Goal: Information Seeking & Learning: Learn about a topic

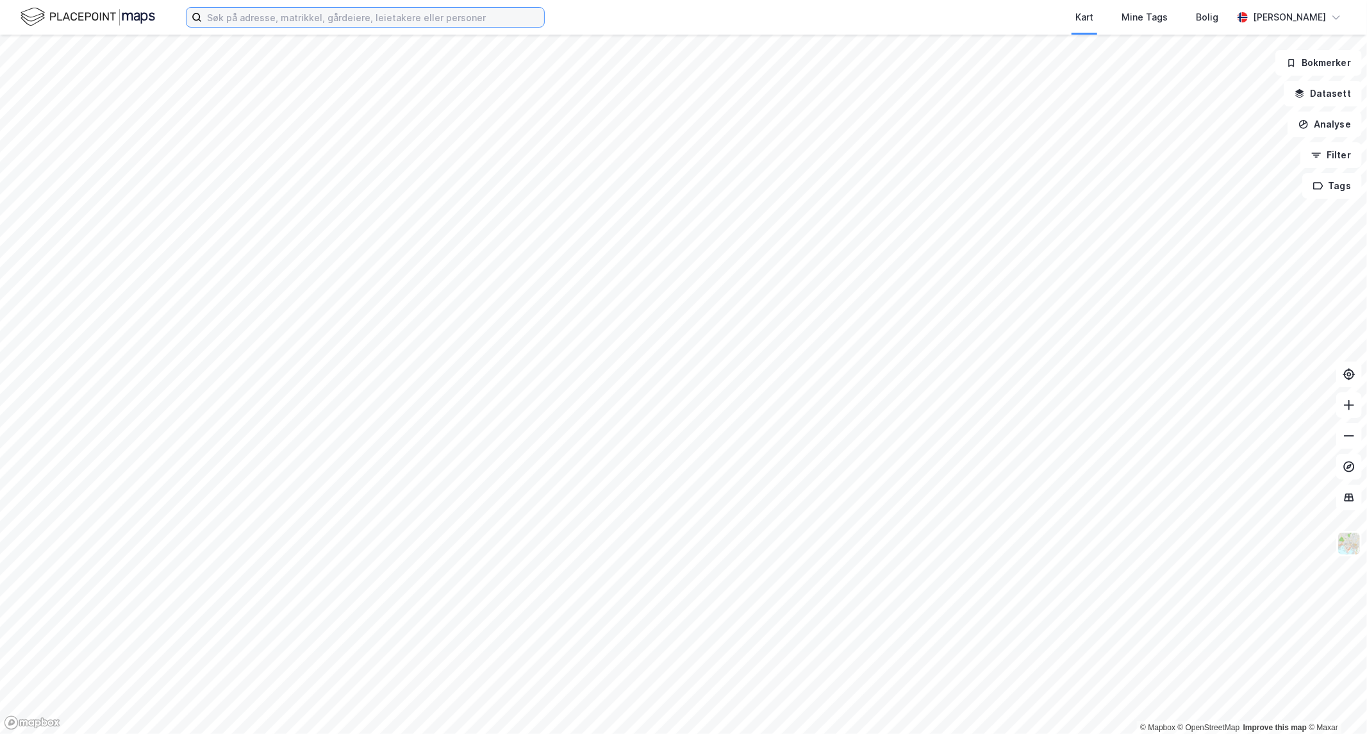
click at [298, 16] on input at bounding box center [373, 17] width 342 height 19
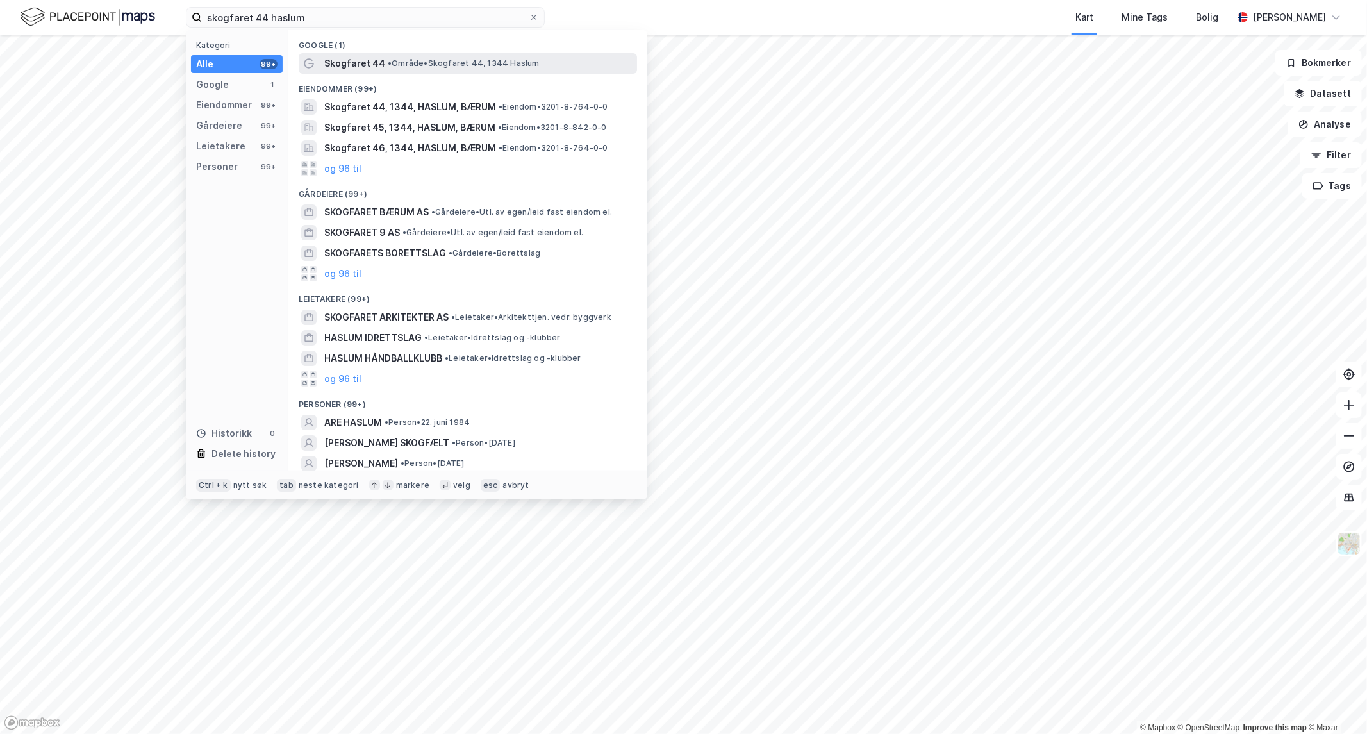
click at [370, 65] on span "Skogfaret 44" at bounding box center [354, 63] width 61 height 15
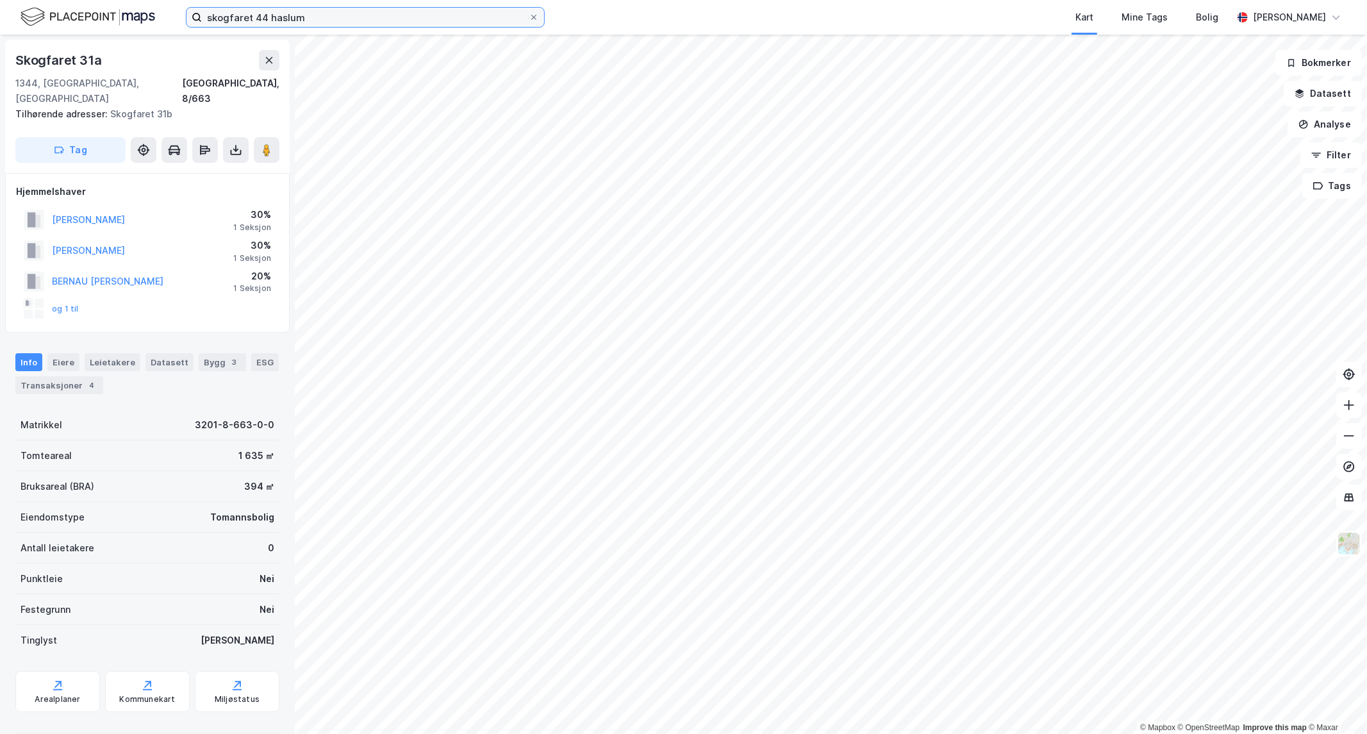
click at [263, 10] on input "skogfaret 44 haslum" at bounding box center [365, 17] width 327 height 19
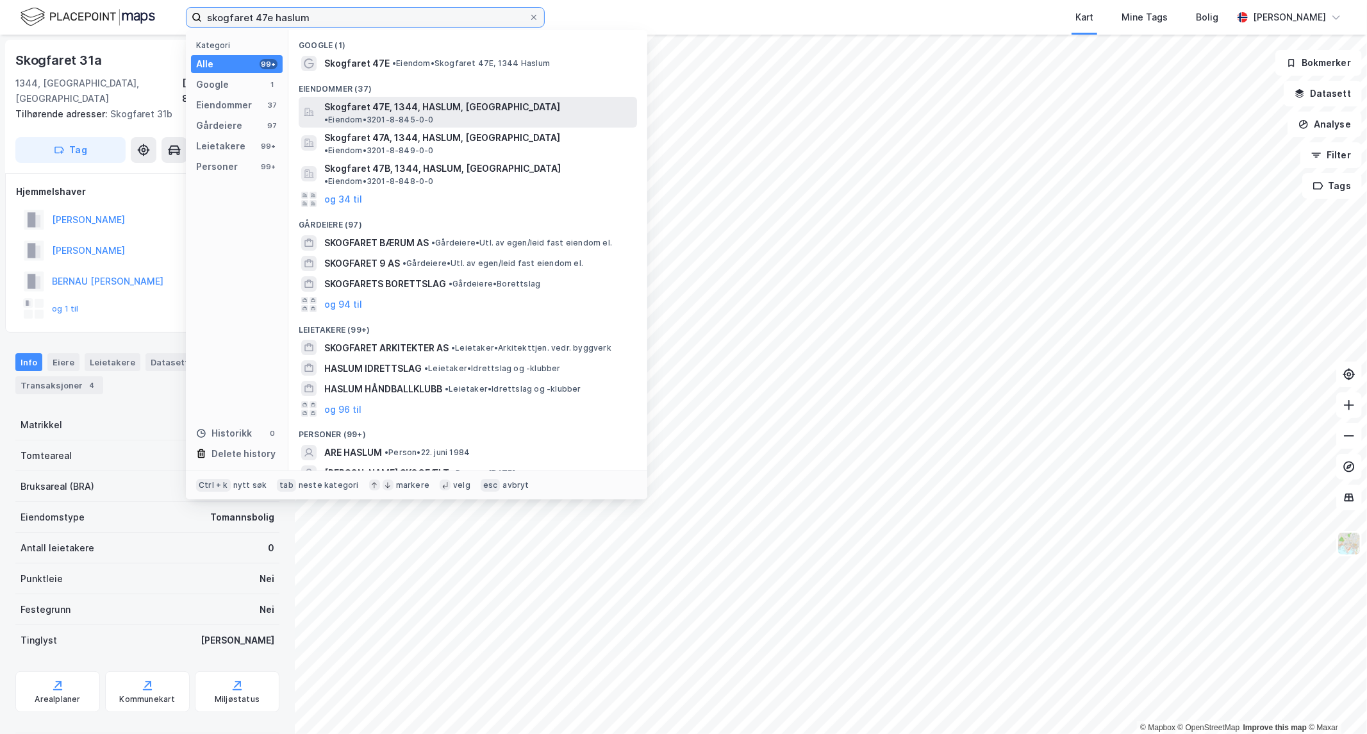
type input "skogfaret 47e haslum"
click at [406, 107] on span "Skogfaret 47E, 1344, HASLUM, [GEOGRAPHIC_DATA]" at bounding box center [442, 106] width 236 height 15
